Goal: Task Accomplishment & Management: Manage account settings

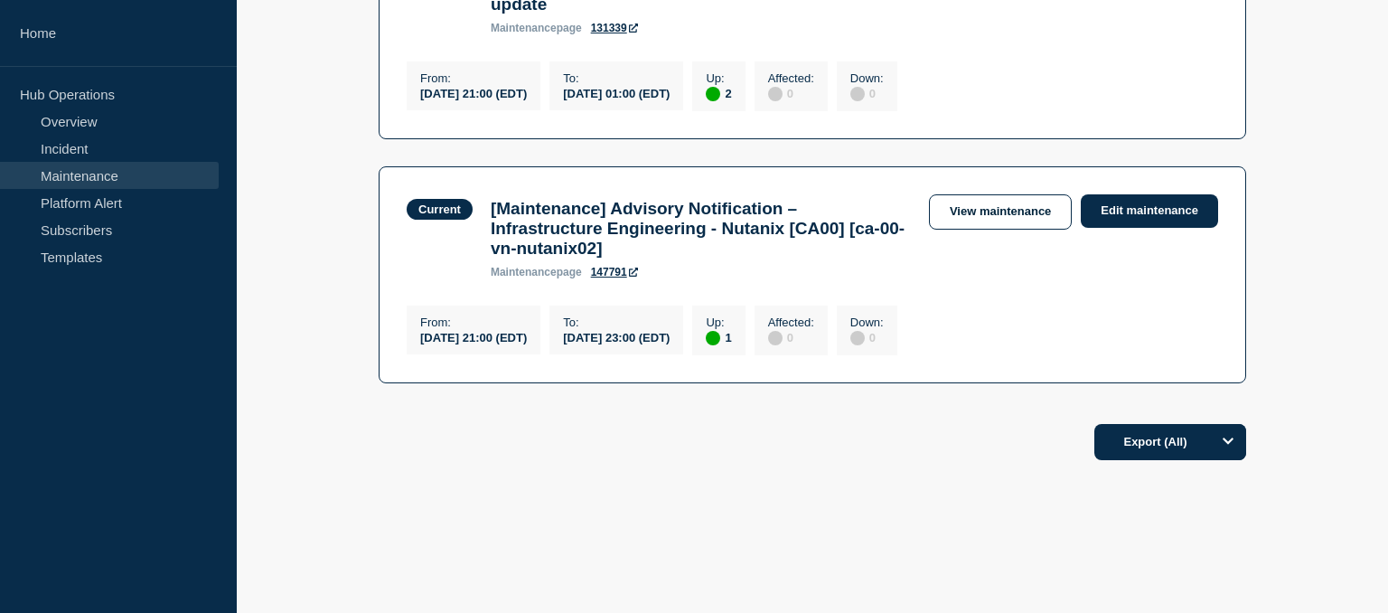
scroll to position [698, 0]
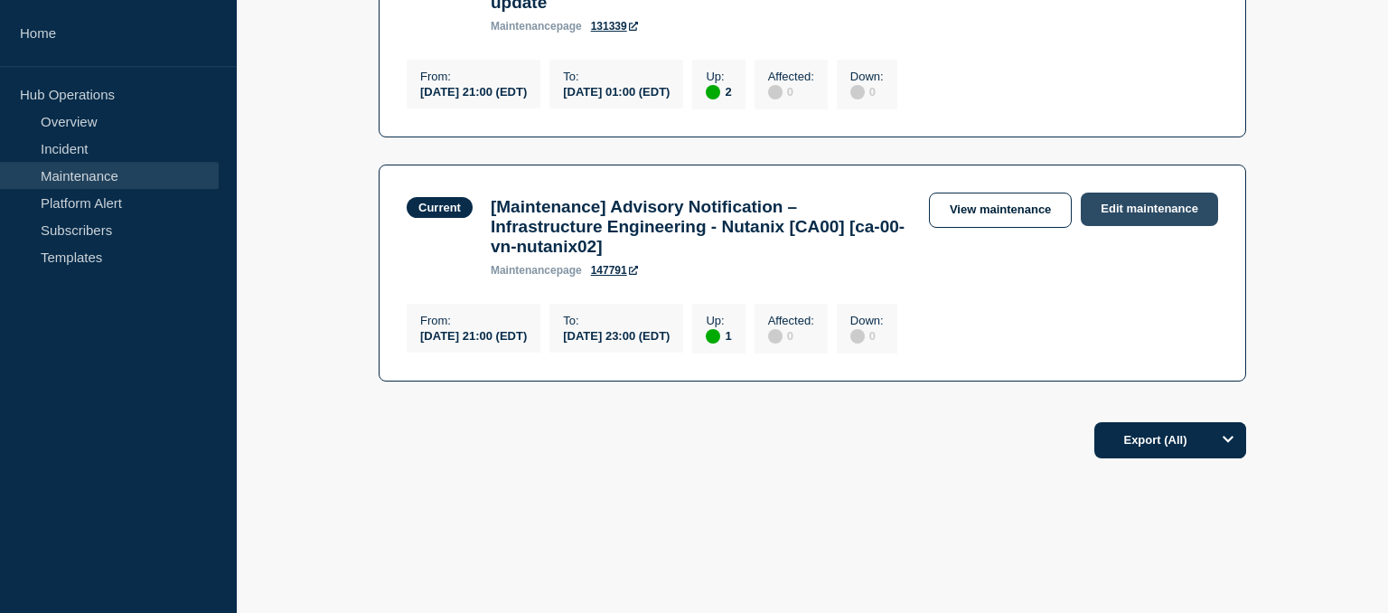
click at [1152, 226] on link "Edit maintenance" at bounding box center [1149, 208] width 137 height 33
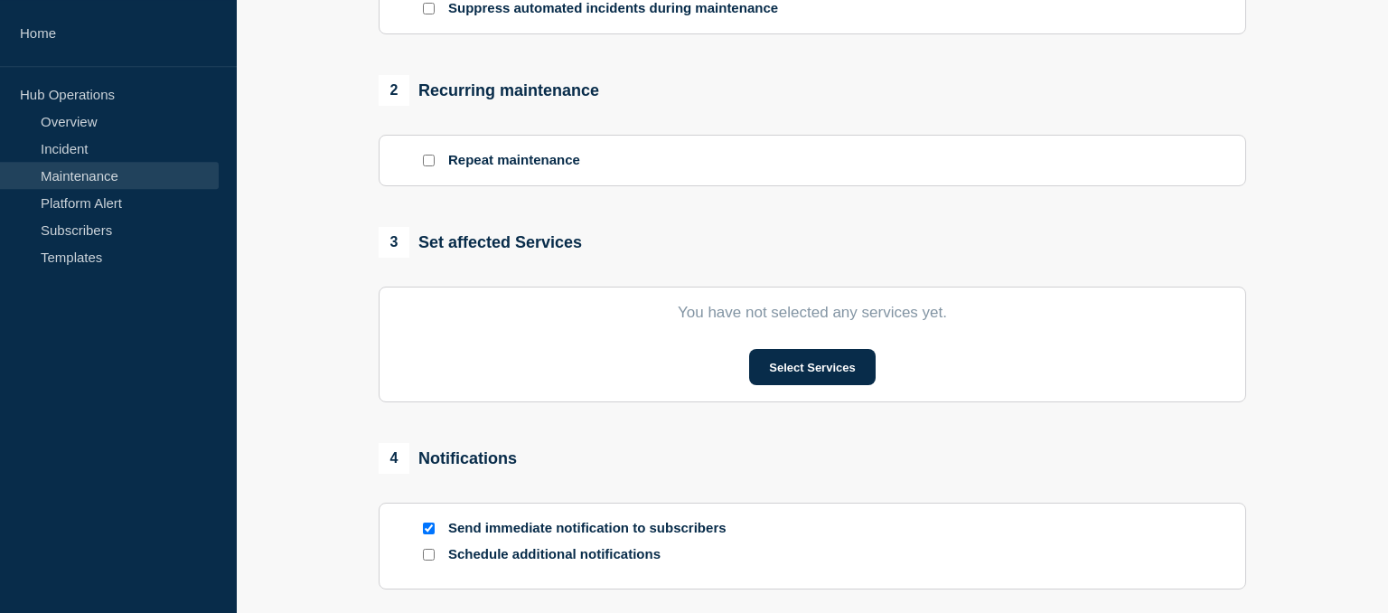
scroll to position [736, 0]
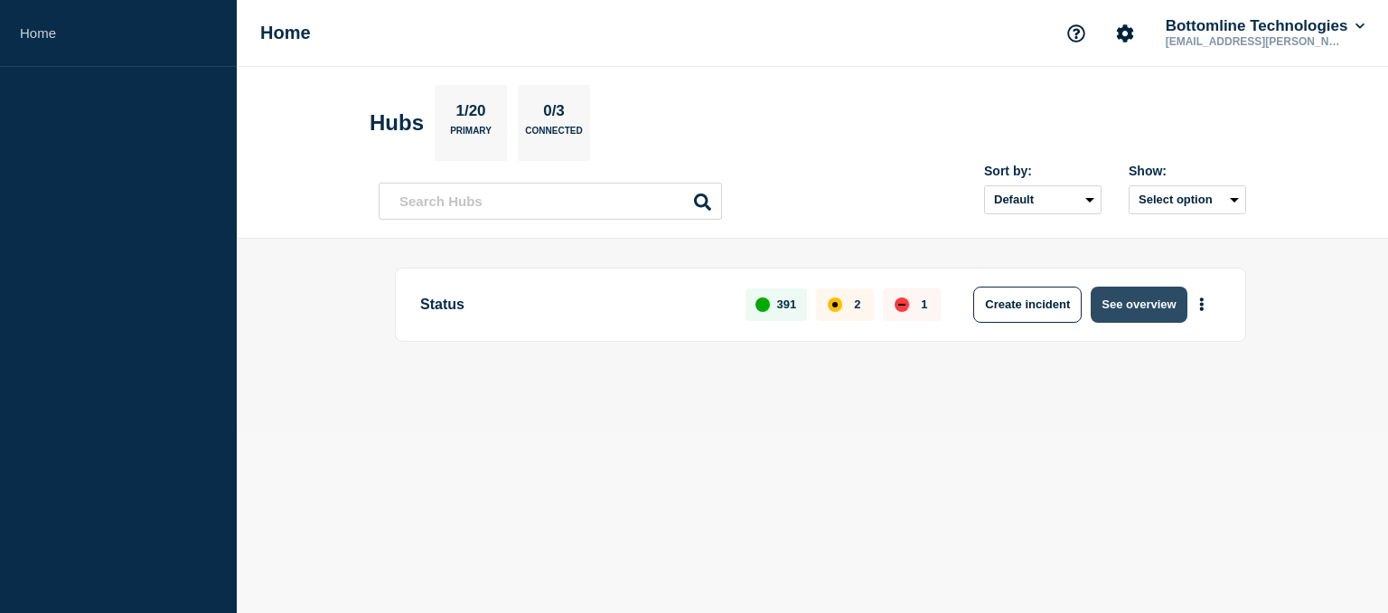
click at [1141, 314] on button "See overview" at bounding box center [1139, 304] width 96 height 36
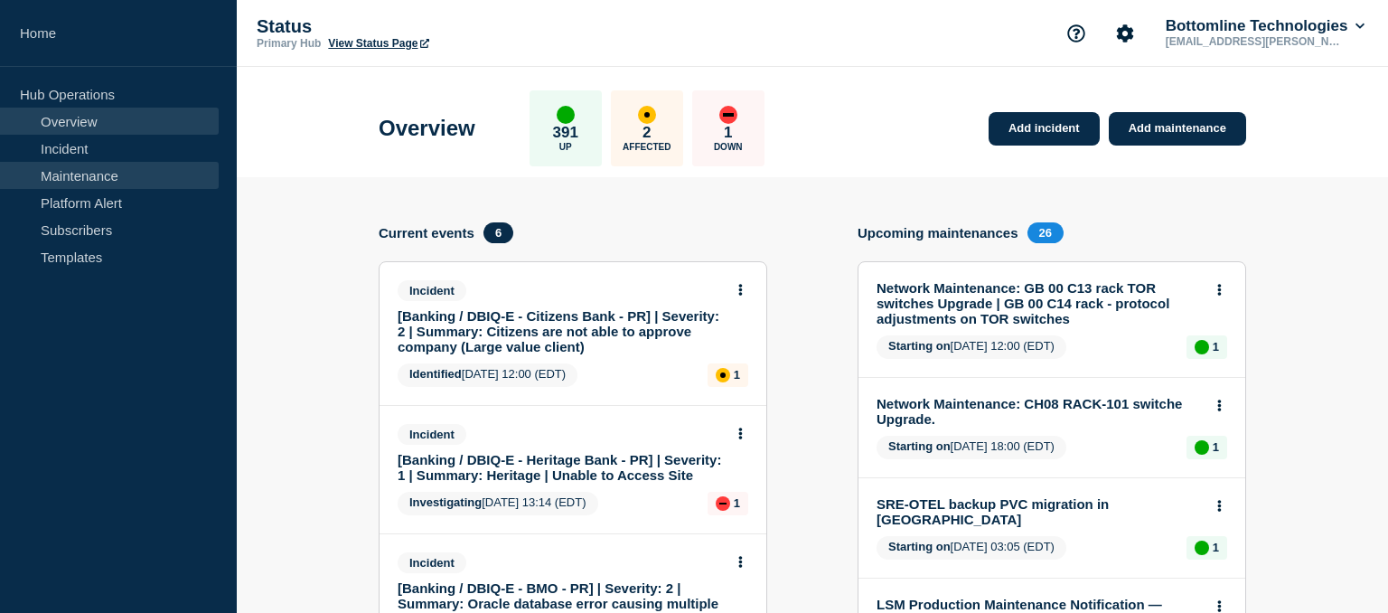
click at [83, 176] on link "Maintenance" at bounding box center [109, 175] width 219 height 27
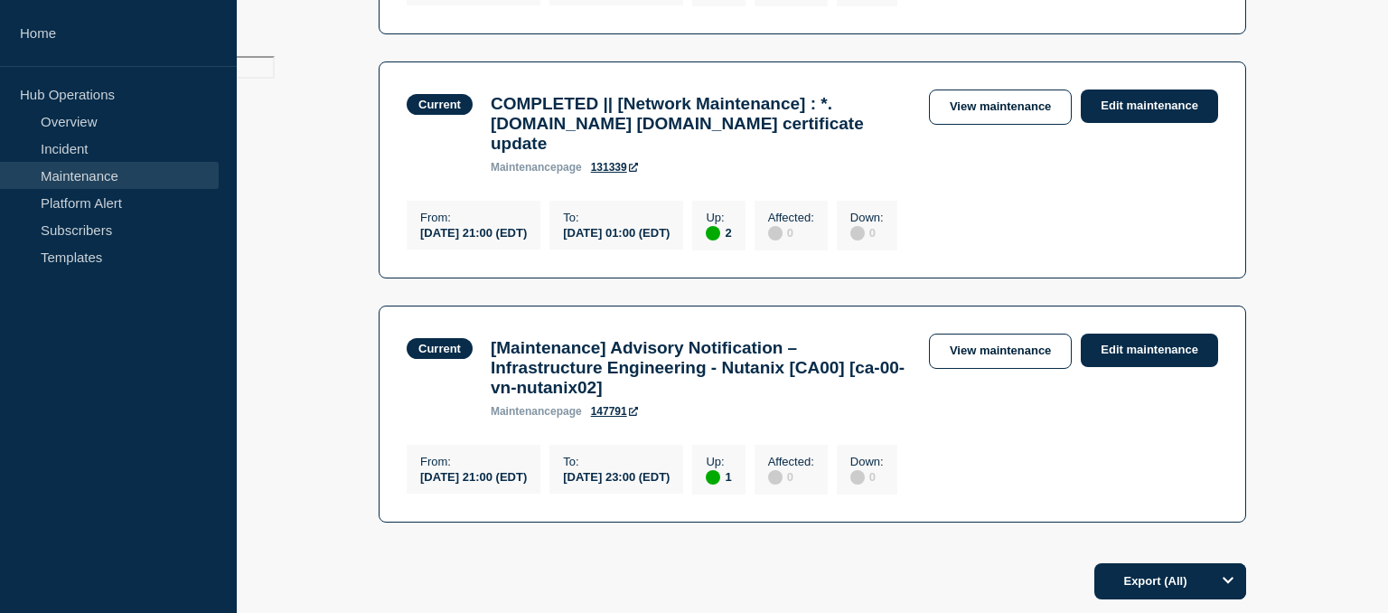
scroll to position [602, 0]
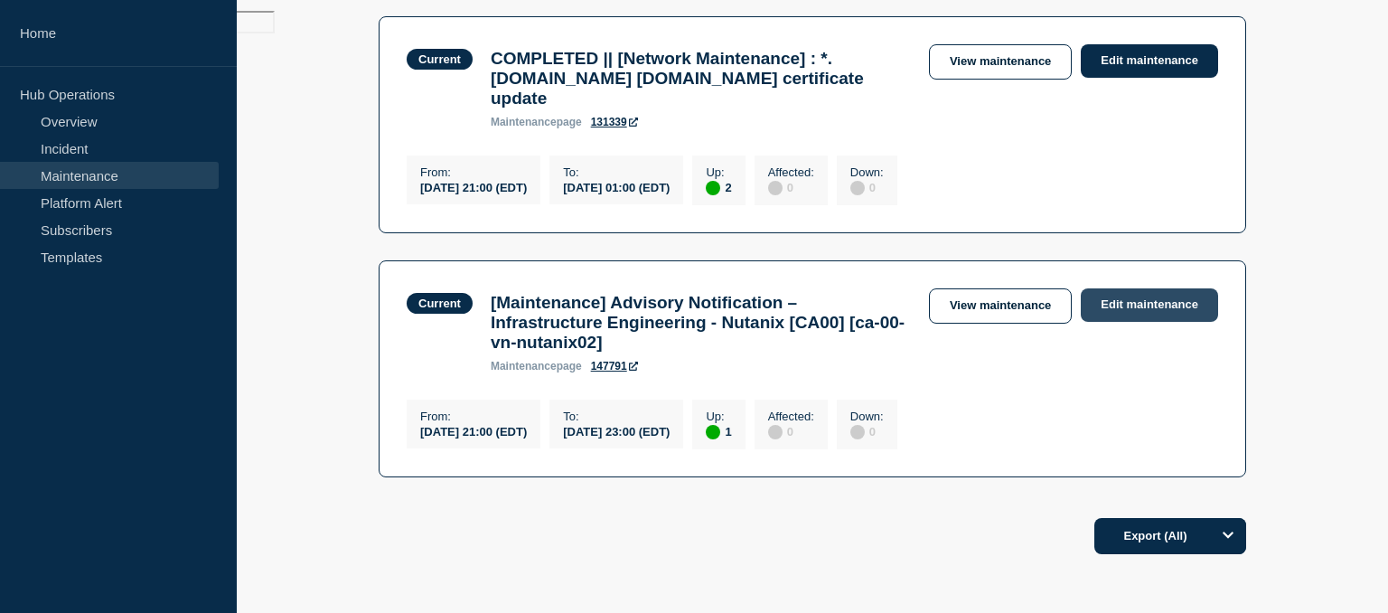
click at [1148, 322] on link "Edit maintenance" at bounding box center [1149, 304] width 137 height 33
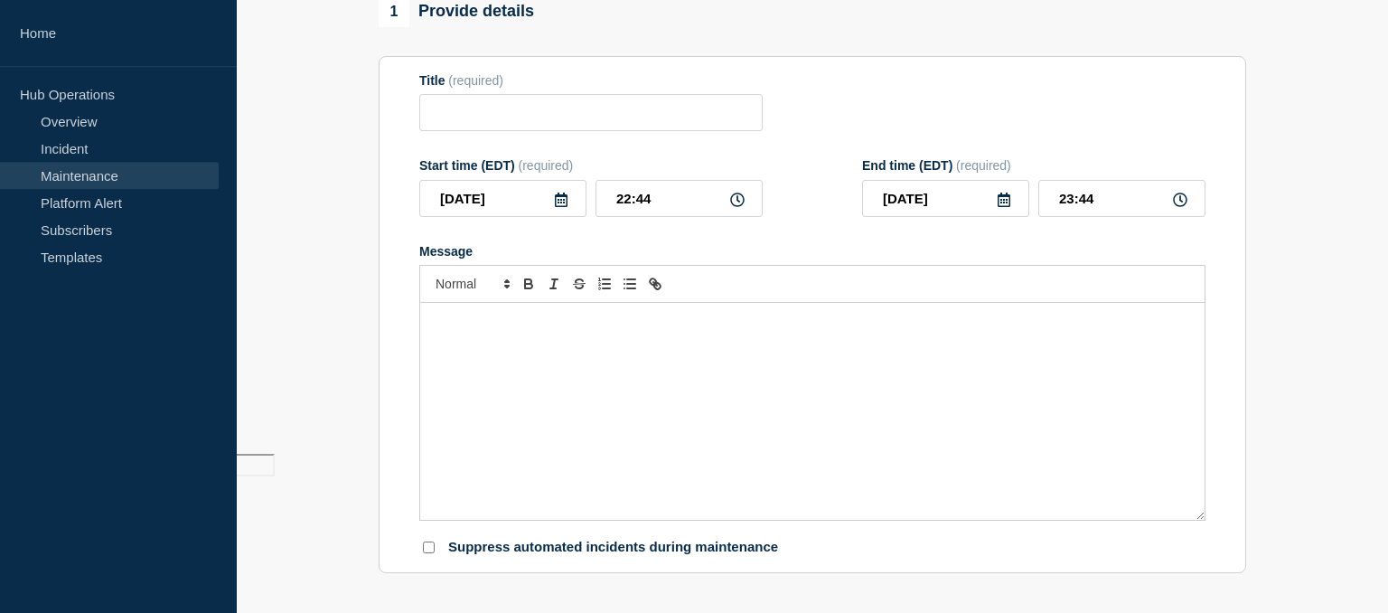
scroll to position [97, 0]
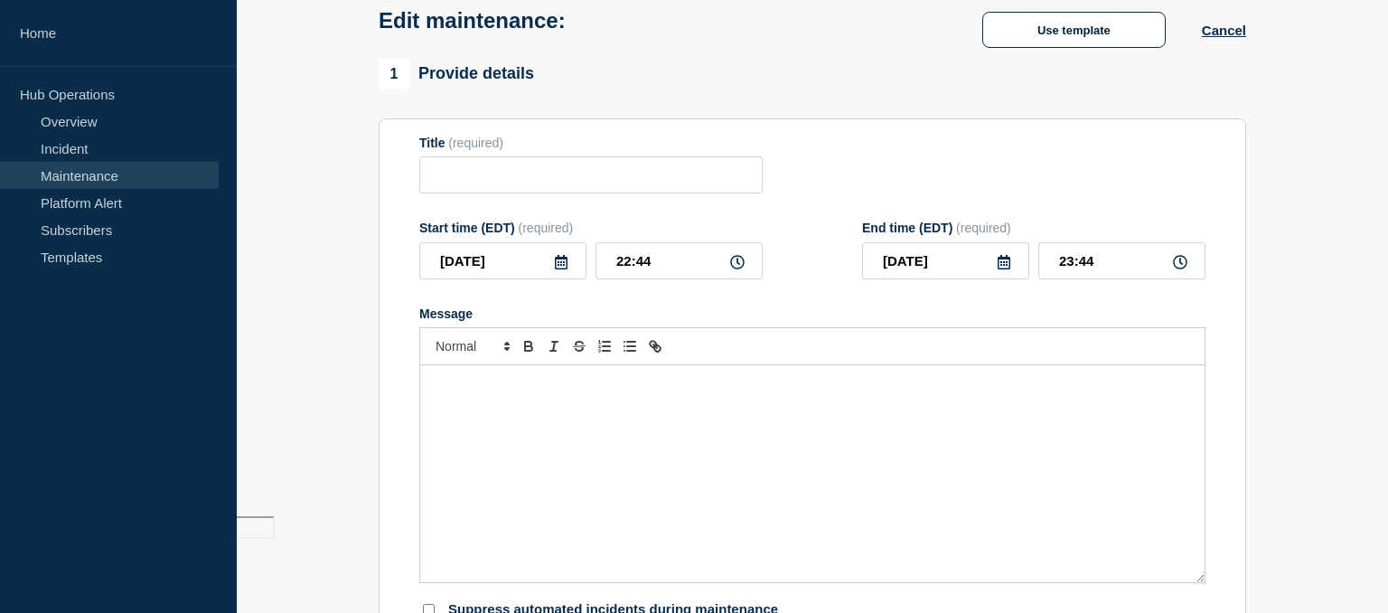
type input "[Maintenance] Advisory Notification – Infrastructure Engineering - Nutanix [CA0…"
type input "21:00"
type input "[DATE]"
type input "23:00"
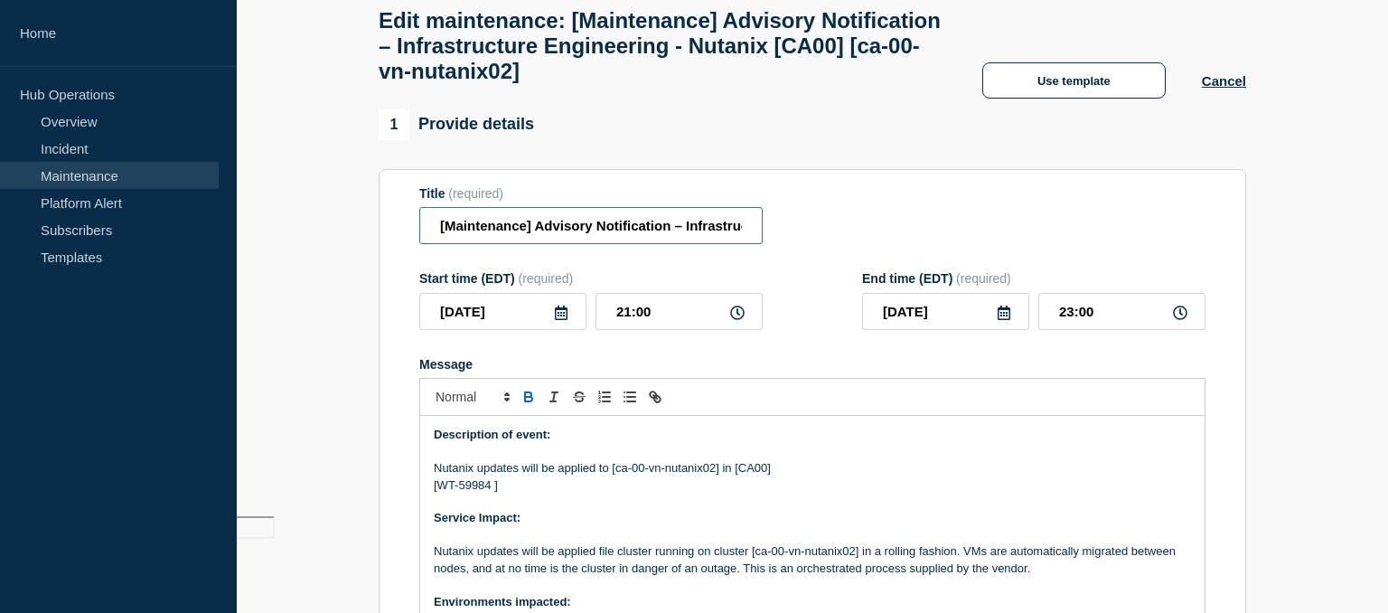
click at [436, 240] on input "[Maintenance] Advisory Notification – Infrastructure Engineering - Nutanix [CA0…" at bounding box center [590, 225] width 343 height 37
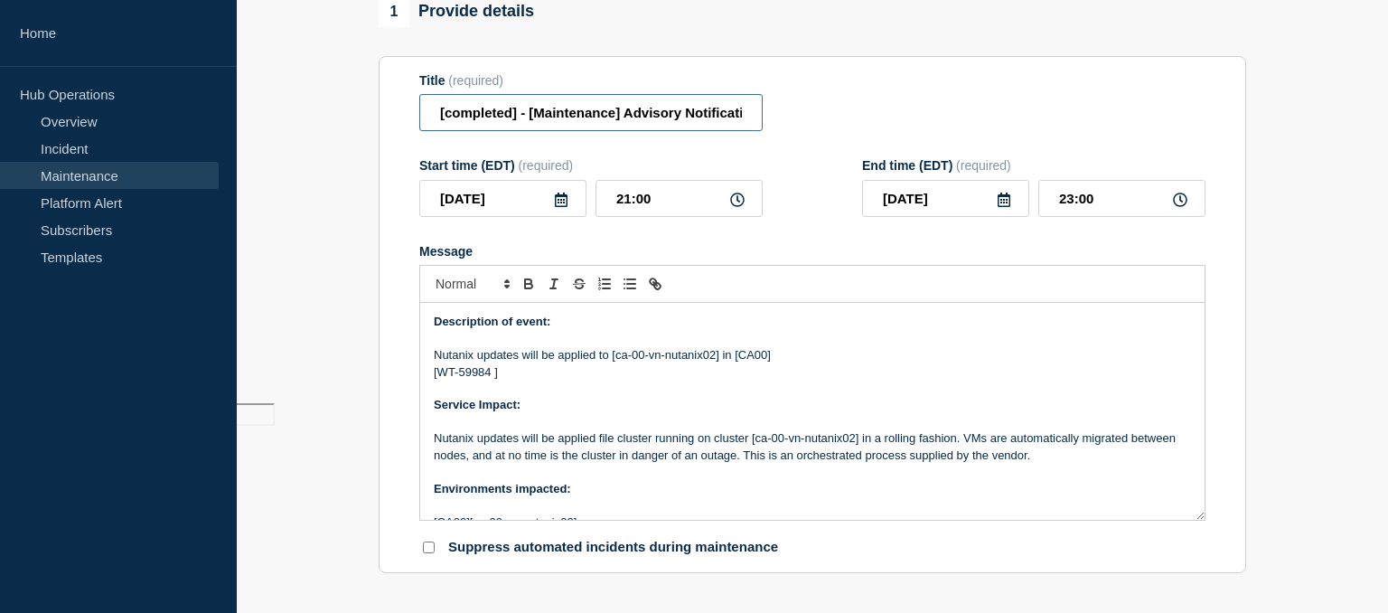
scroll to position [211, 0]
type input "[completed] - [Maintenance] Advisory Notification – Infrastructure Engineering …"
click at [964, 216] on input "[DATE]" at bounding box center [945, 197] width 167 height 37
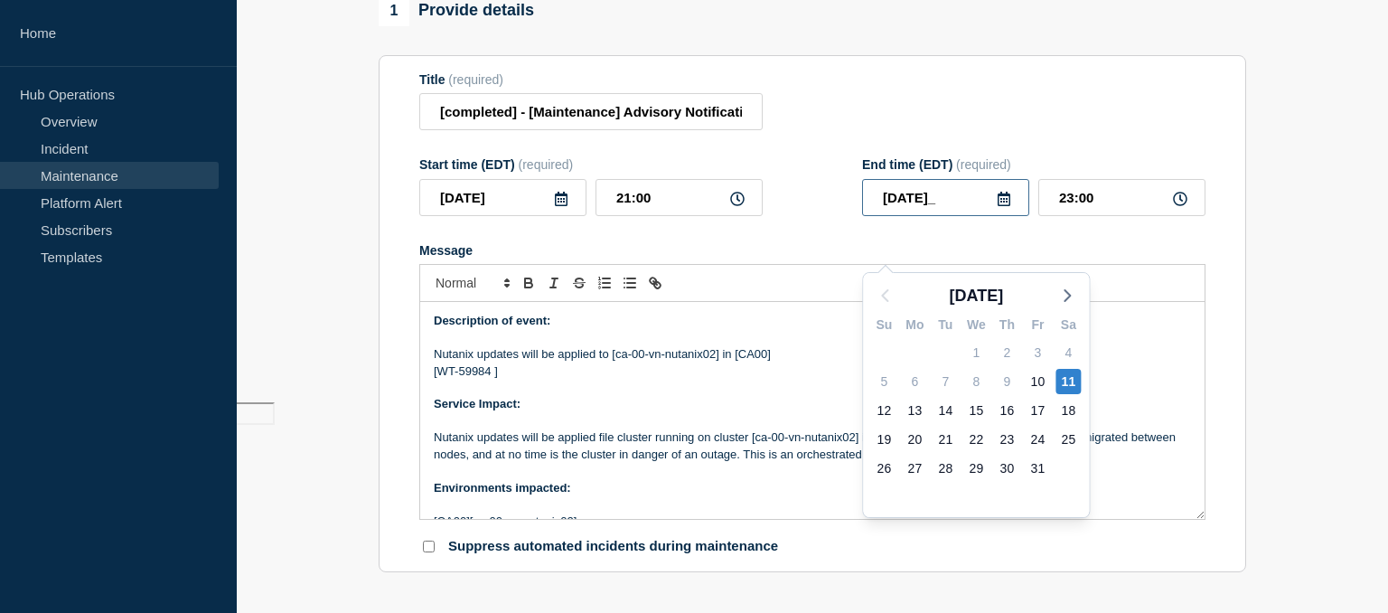
type input "[DATE]"
drag, startPoint x: 1115, startPoint y: 235, endPoint x: 1019, endPoint y: 238, distance: 95.8
click at [1038, 216] on input "23:00" at bounding box center [1121, 197] width 167 height 37
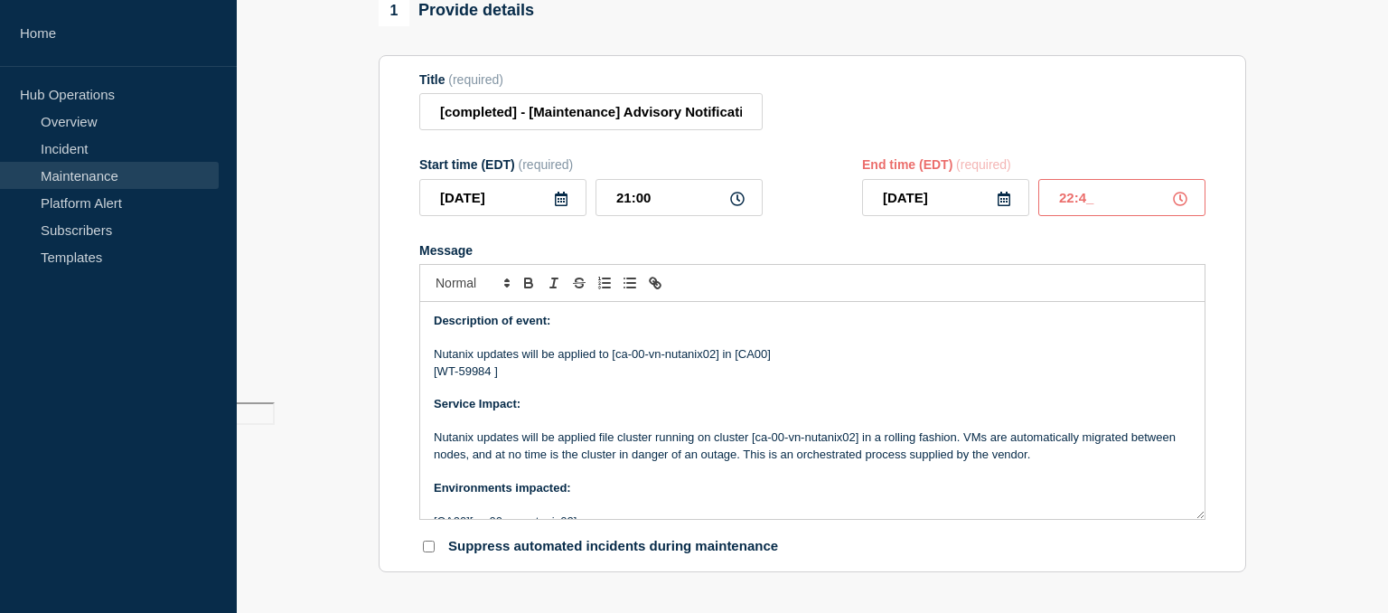
type input "22:40"
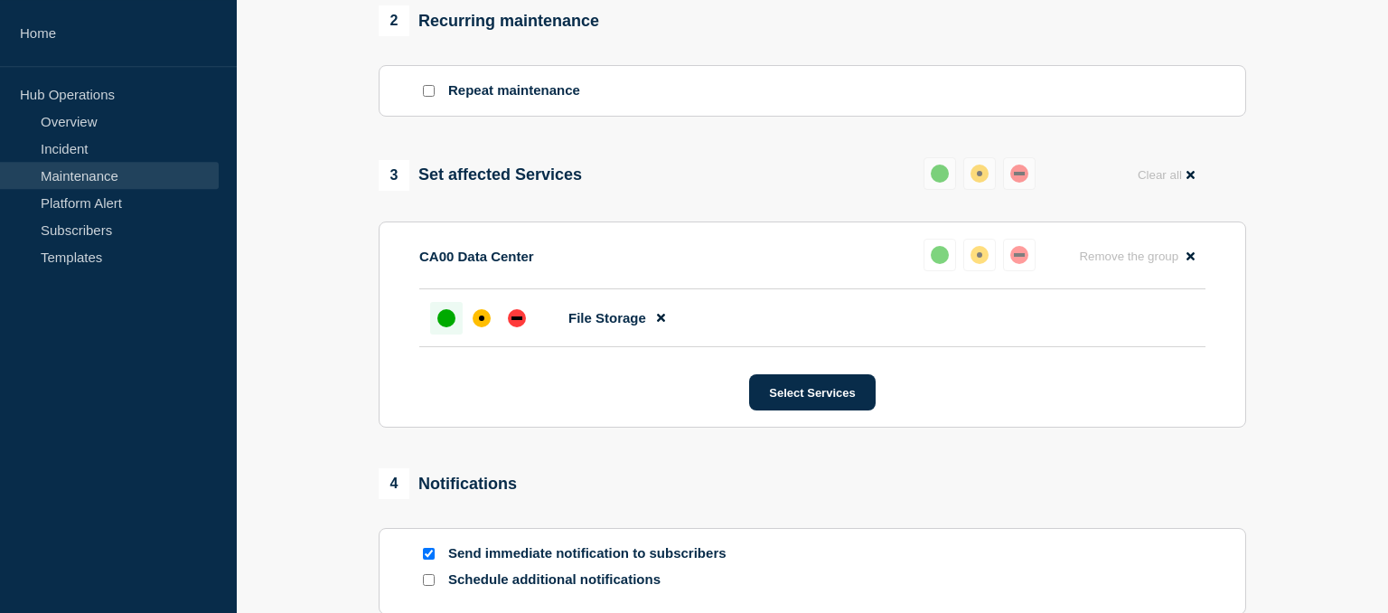
scroll to position [1066, 0]
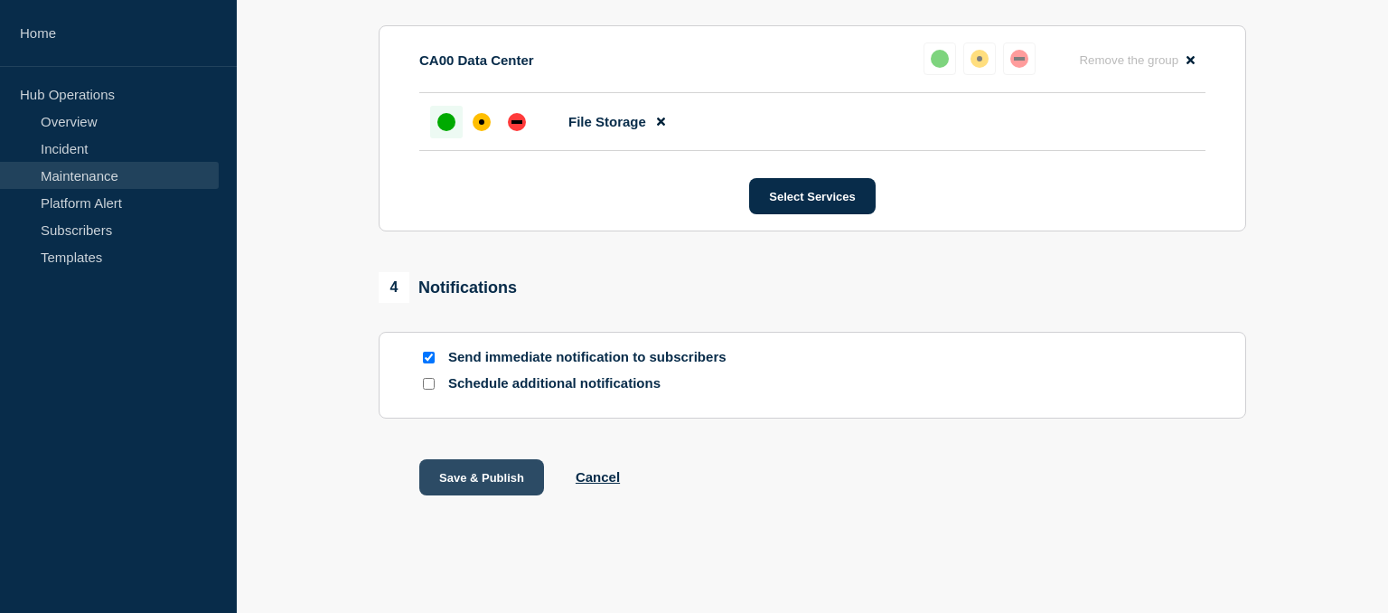
click at [492, 472] on button "Save & Publish" at bounding box center [481, 477] width 125 height 36
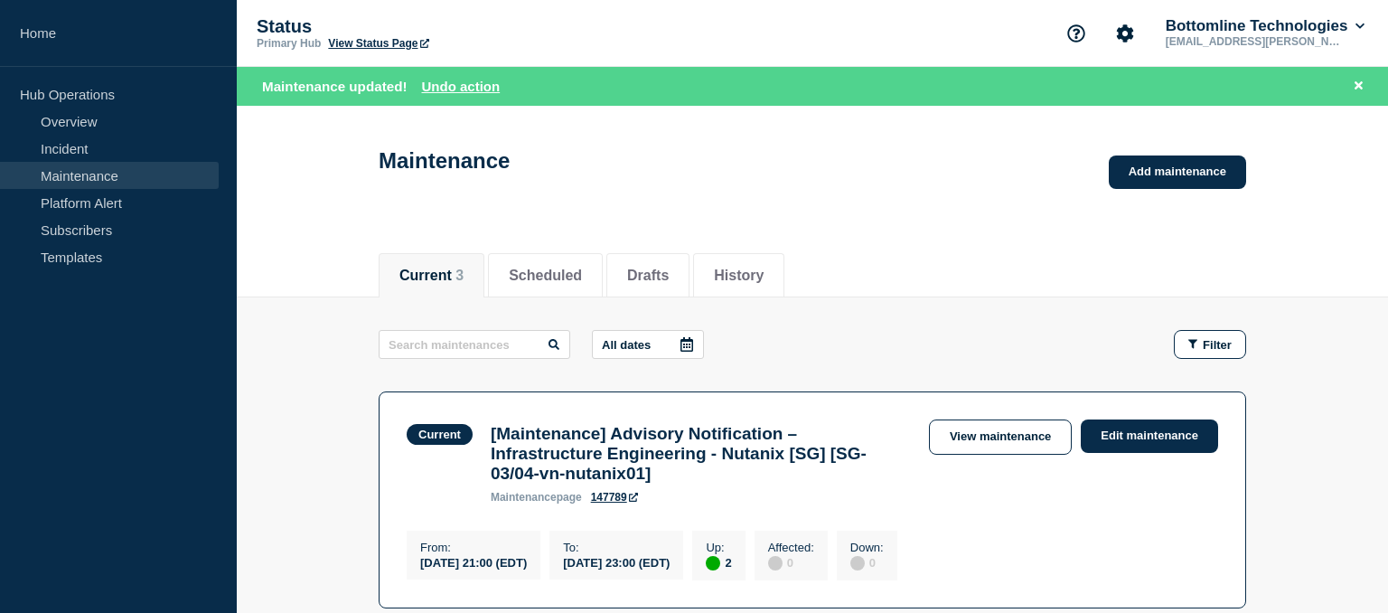
click at [92, 175] on link "Maintenance" at bounding box center [109, 175] width 219 height 27
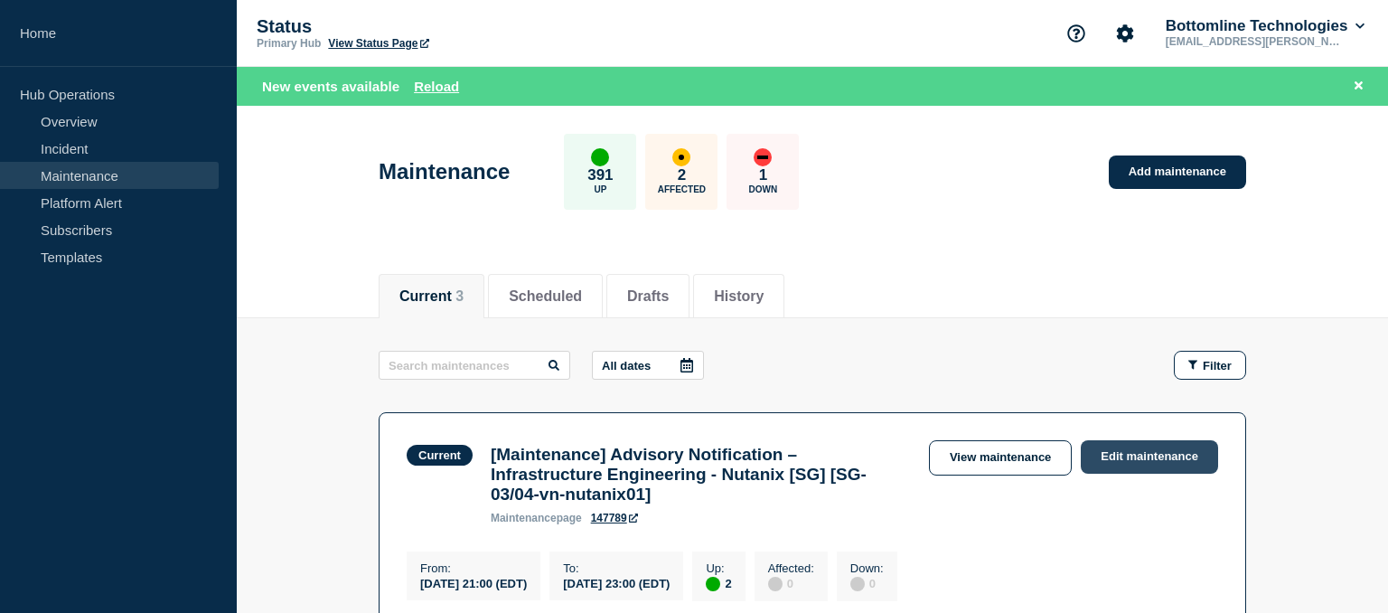
click at [1156, 461] on link "Edit maintenance" at bounding box center [1149, 456] width 137 height 33
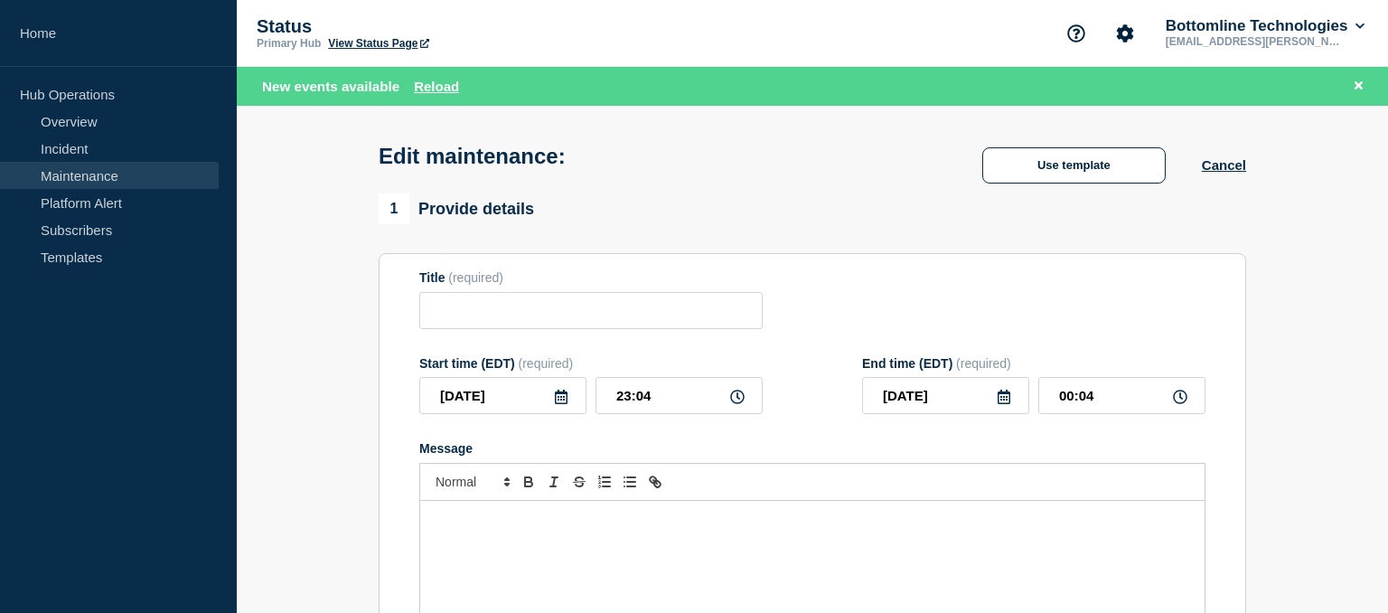
type input "[Maintenance] Advisory Notification – Infrastructure Engineering - Nutanix [SG]…"
type input "21:00"
type input "23:00"
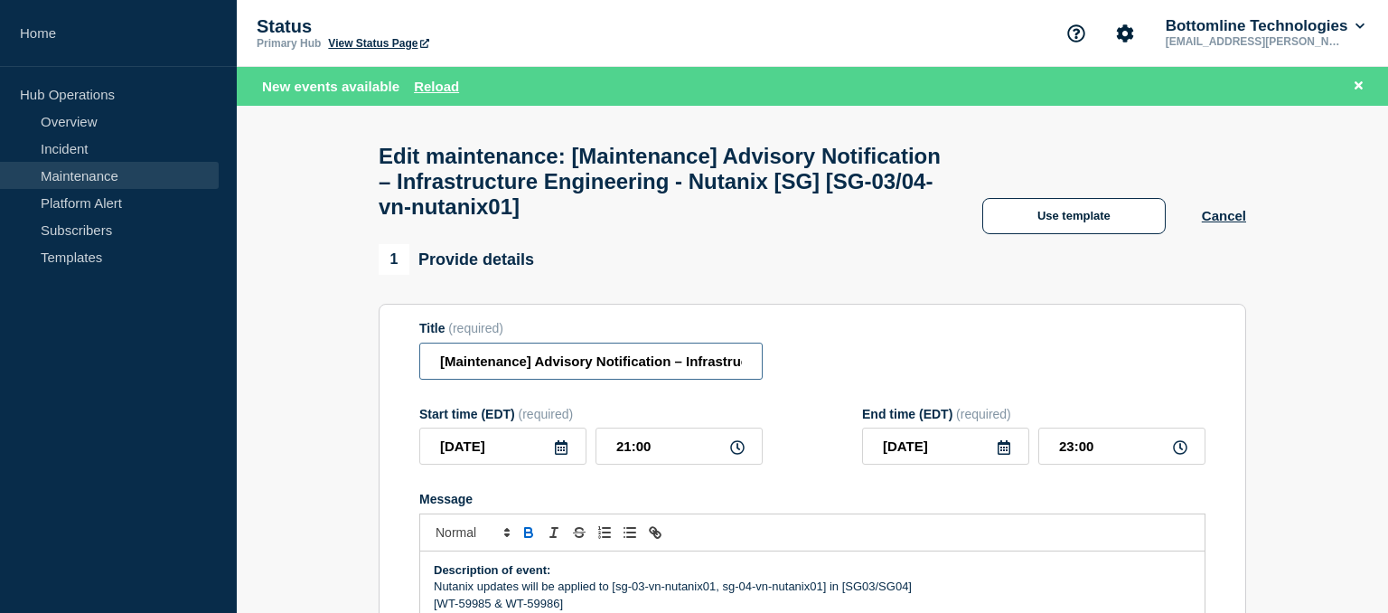
click at [430, 375] on input "[Maintenance] Advisory Notification – Infrastructure Engineering - Nutanix [SG]…" at bounding box center [590, 360] width 343 height 37
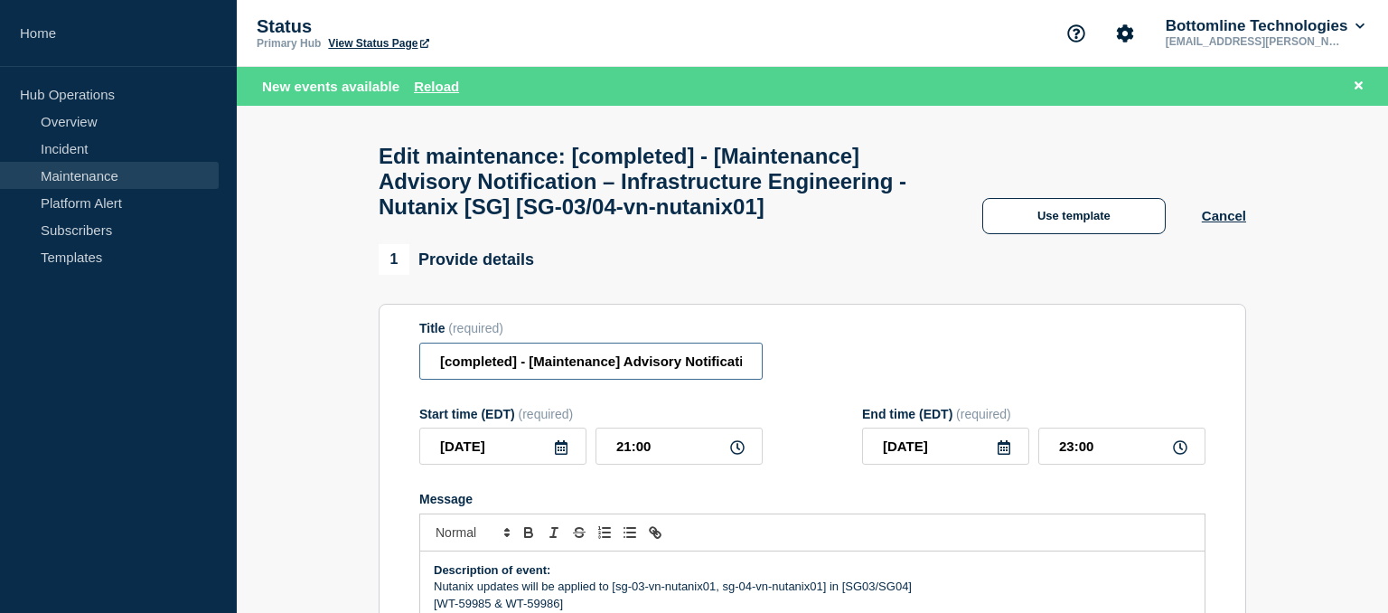
type input "[completed] - [Maintenance] Advisory Notification – Infrastructure Engineering …"
click at [970, 464] on input "[DATE]" at bounding box center [945, 445] width 167 height 37
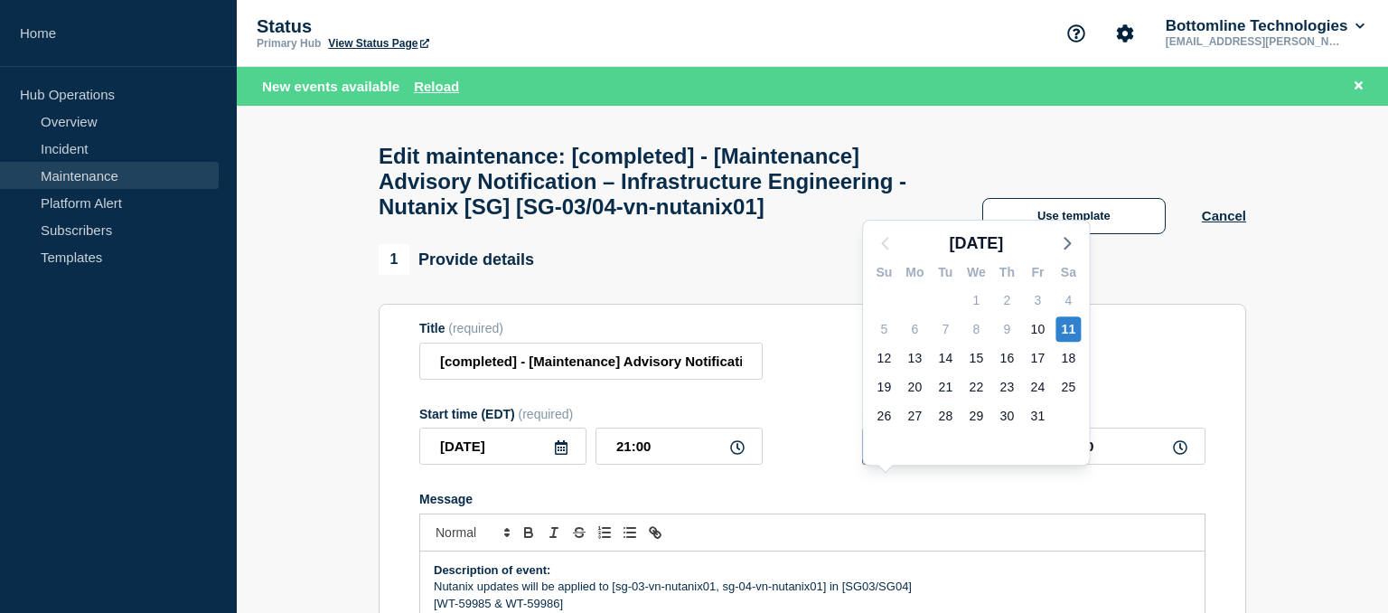
type input "[DATE]"
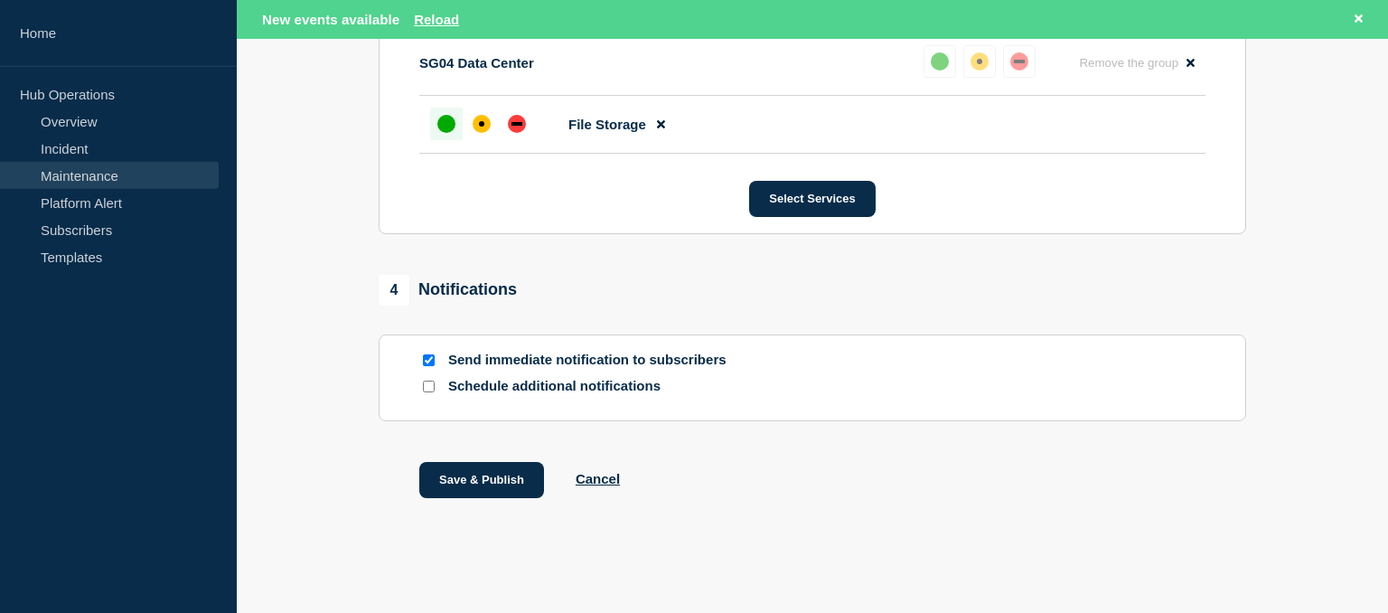
scroll to position [1186, 0]
click at [501, 497] on button "Save & Publish" at bounding box center [481, 479] width 125 height 36
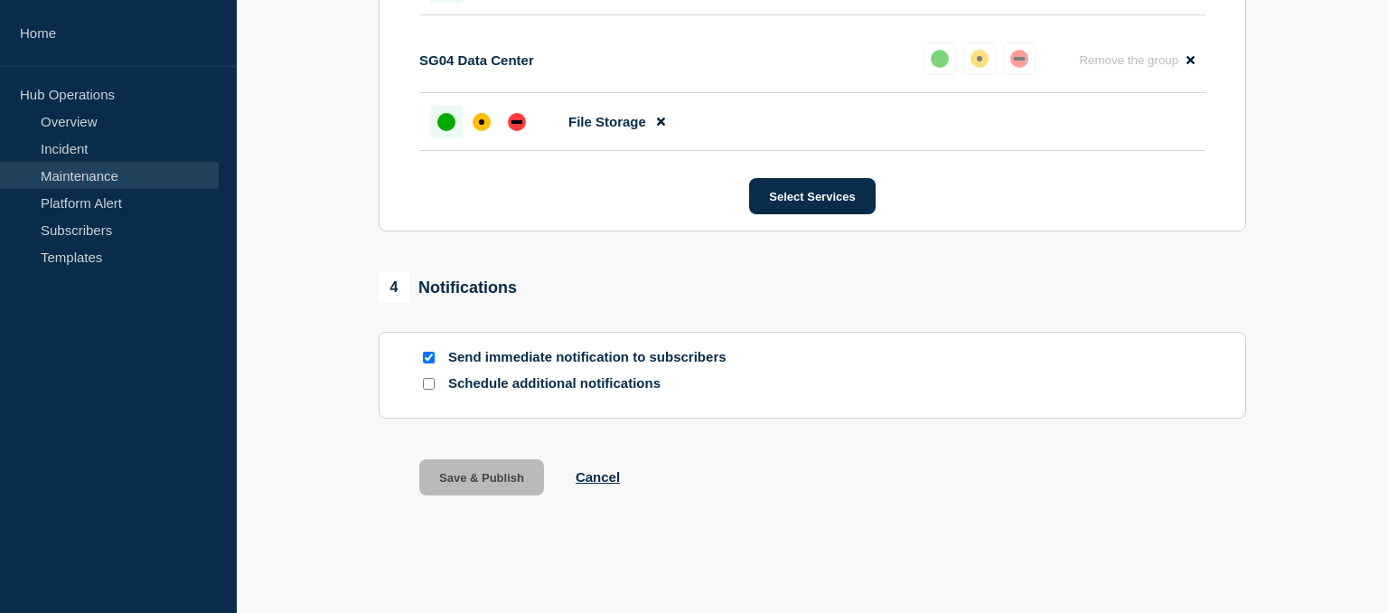
scroll to position [1148, 0]
